Goal: Task Accomplishment & Management: Manage account settings

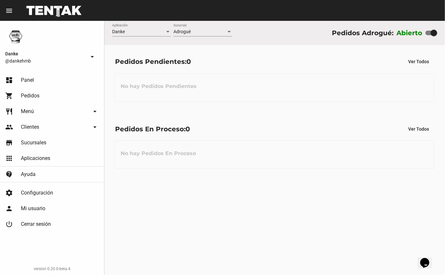
click at [248, 98] on div "No hay Pedidos Pendientes" at bounding box center [274, 87] width 319 height 28
click at [292, 156] on div "No hay Pedidos En Proceso" at bounding box center [274, 155] width 319 height 28
click at [251, 99] on div "No hay Pedidos Pendientes" at bounding box center [274, 87] width 319 height 28
click at [59, 100] on link "shopping_cart Pedidos" at bounding box center [52, 96] width 104 height 16
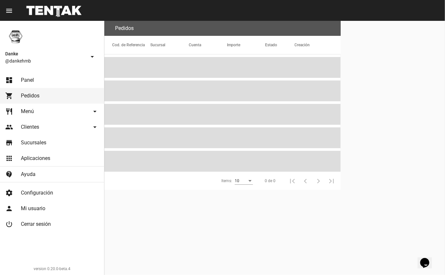
click at [56, 105] on link "restaurant Menú arrow_drop_down" at bounding box center [52, 112] width 104 height 16
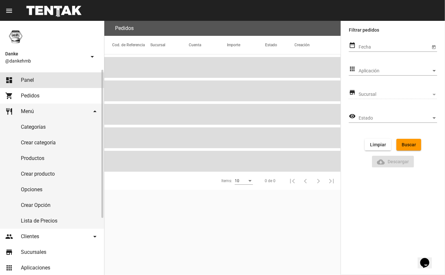
click at [30, 83] on span "Panel" at bounding box center [27, 80] width 13 height 7
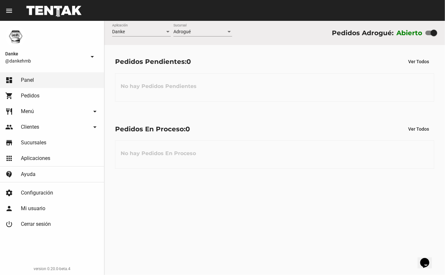
click at [224, 106] on div "Pedidos Pendientes: 0 Ver Todos No hay Pedidos Pendientes" at bounding box center [274, 78] width 341 height 67
click at [232, 129] on div "Pedidos En Proceso: 0 Ver Todos" at bounding box center [274, 129] width 319 height 12
click at [245, 189] on div "Danke Aplicación Adrogué Sucursal Pedidos Adrogué: Abierto Pedidos Pendientes: …" at bounding box center [274, 148] width 341 height 254
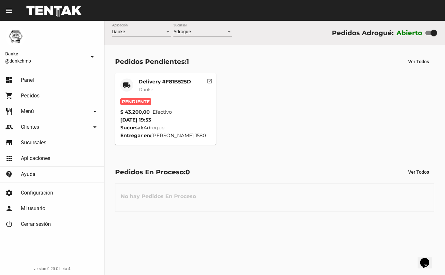
click at [152, 83] on mat-card-title "Delivery #F81B525D" at bounding box center [165, 82] width 53 height 7
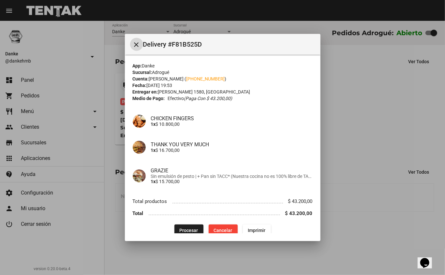
click at [179, 234] on mat-dialog-container "close Delivery #F81B525D App: Danke Sucursal: Adrogué Cuenta: Federico Gaspar (…" at bounding box center [223, 138] width 196 height 208
click at [184, 230] on span "Procesar" at bounding box center [189, 230] width 19 height 5
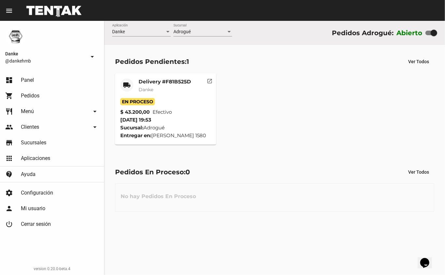
click at [151, 81] on mat-card-title "Delivery #F81B525D" at bounding box center [165, 82] width 53 height 7
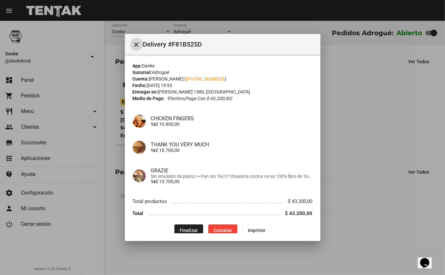
click at [342, 166] on div at bounding box center [222, 137] width 445 height 275
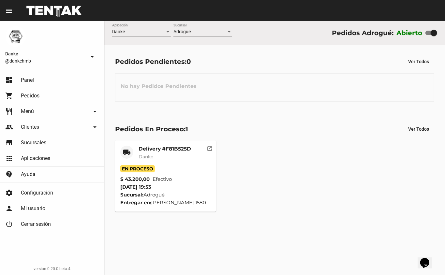
click at [149, 151] on mat-card-title "Delivery #F81B525D" at bounding box center [165, 149] width 53 height 7
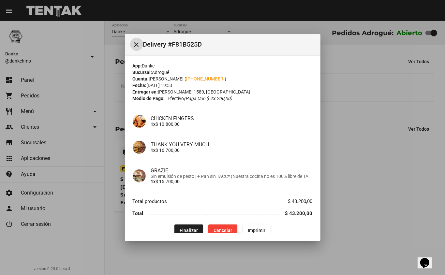
click at [355, 181] on div at bounding box center [222, 137] width 445 height 275
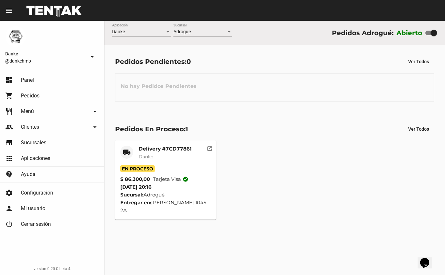
click at [220, 67] on div "Pedidos Pendientes: 0 Ver Todos" at bounding box center [274, 62] width 319 height 12
click at [247, 88] on div "No hay Pedidos Pendientes" at bounding box center [274, 87] width 319 height 28
drag, startPoint x: 241, startPoint y: 119, endPoint x: 272, endPoint y: 183, distance: 70.7
click at [272, 183] on div "Pedidos En Proceso: 1 Ver Todos local_shipping Delivery #36A9655F Danke En Proc…" at bounding box center [274, 168] width 341 height 110
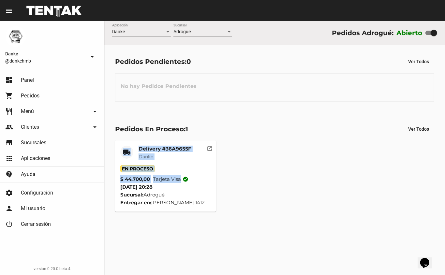
click at [258, 83] on div "No hay Pedidos Pendientes" at bounding box center [274, 87] width 319 height 28
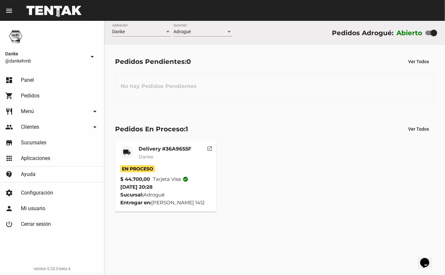
click at [260, 90] on div "No hay Pedidos Pendientes" at bounding box center [274, 87] width 319 height 28
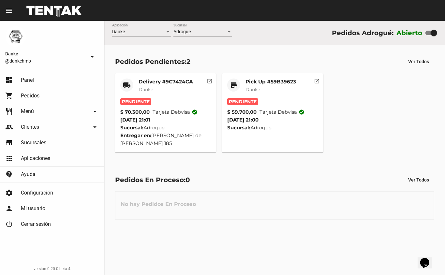
click at [41, 0] on div at bounding box center [54, 10] width 66 height 21
